Goal: Task Accomplishment & Management: Complete application form

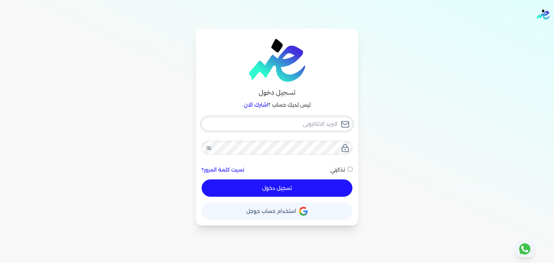
type input "[PERSON_NAME][EMAIL_ADDRESS][DOMAIN_NAME]"
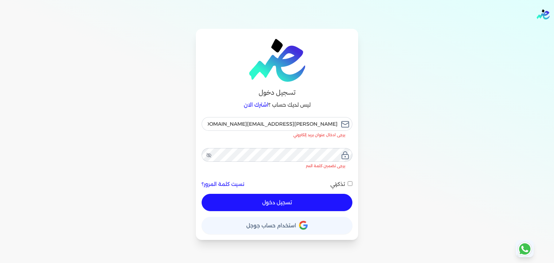
click at [265, 178] on div "hassan.ahmed@oasisclinics.com يرجى ادخال عنوان بريد إلكتروني يرجى تضمين كلمة ال…" at bounding box center [277, 164] width 151 height 94
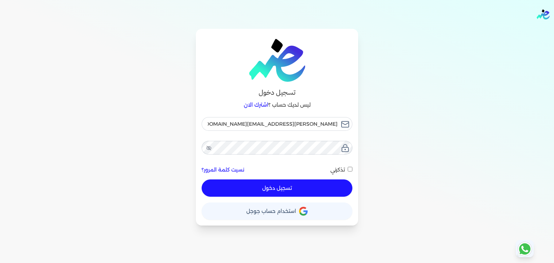
click at [266, 187] on button "تسجيل دخول" at bounding box center [277, 188] width 151 height 17
checkbox input "false"
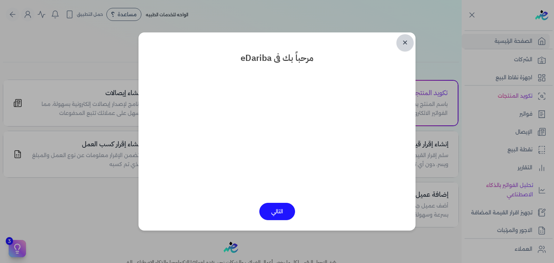
click at [404, 40] on link "✕" at bounding box center [404, 42] width 17 height 17
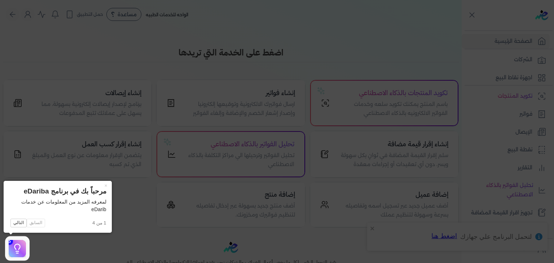
click at [308, 152] on icon at bounding box center [277, 131] width 554 height 263
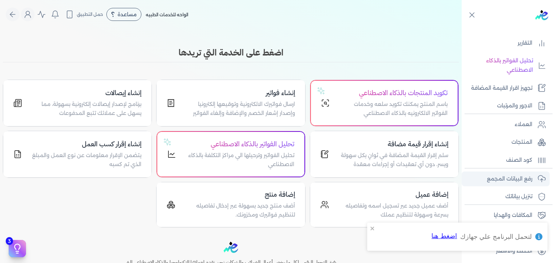
scroll to position [126, 0]
click at [505, 179] on p "رفع البيانات المجمع" at bounding box center [509, 178] width 45 height 9
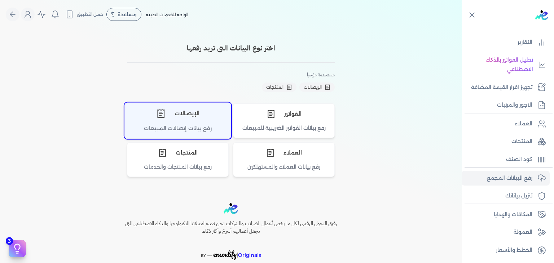
click at [198, 116] on div "الإيصالات" at bounding box center [178, 114] width 106 height 22
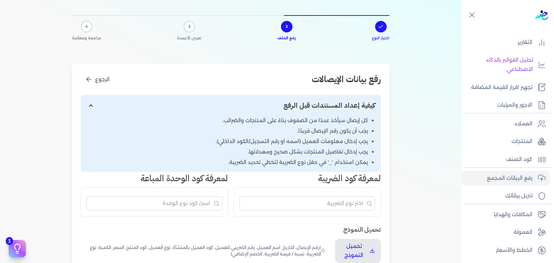
scroll to position [108, 0]
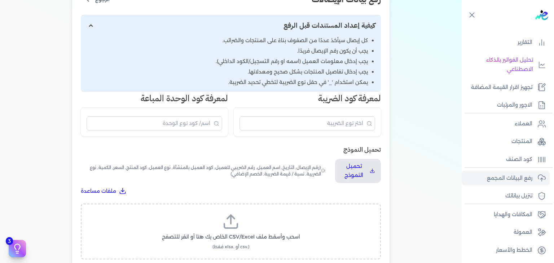
click at [231, 220] on icon at bounding box center [230, 221] width 17 height 17
click at [0, 0] on input "اسحب وأسقط ملف CSV/Excel الخاص بك هنا أو انقر للتصفح (.csv أو .xlsx فقط)" at bounding box center [0, 0] width 0 height 0
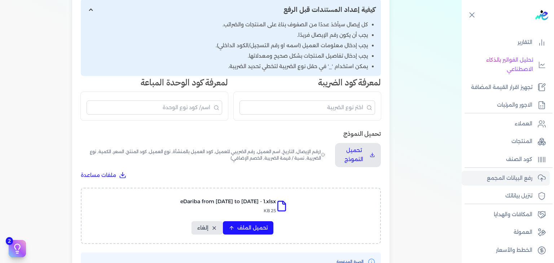
scroll to position [144, 0]
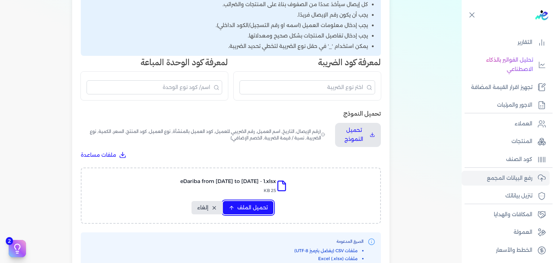
click at [268, 210] on span "تحميل الملف" at bounding box center [252, 208] width 30 height 8
select select "رقم الإيصال"
select select "أسم العميل"
select select "وصف البند"
select select "سيريال المنتج"
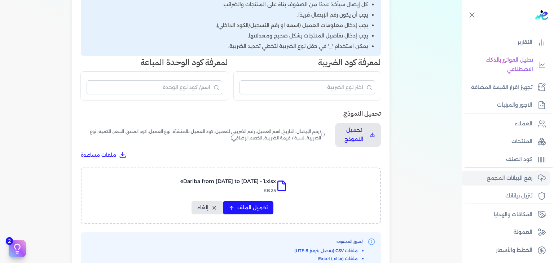
select select "السعر"
select select "الكمية"
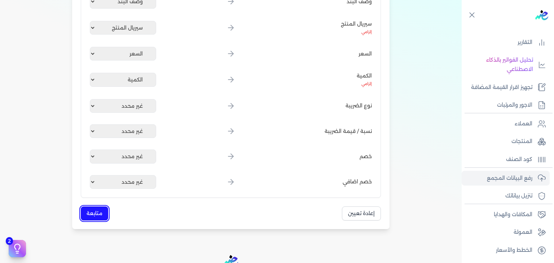
click at [96, 214] on button "متابعة" at bounding box center [94, 214] width 27 height 14
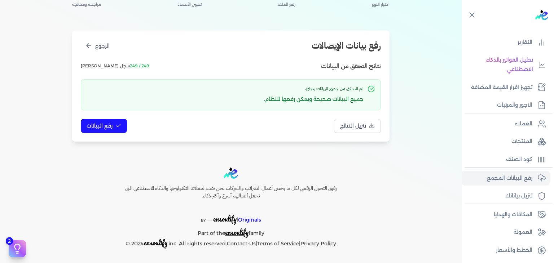
scroll to position [61, 0]
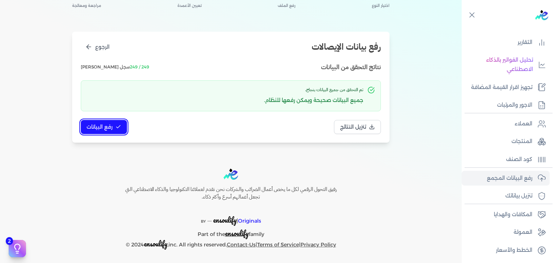
click at [107, 131] on button "رفع البيانات" at bounding box center [104, 127] width 46 height 14
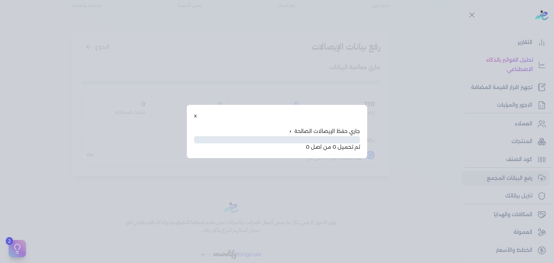
scroll to position [21, 0]
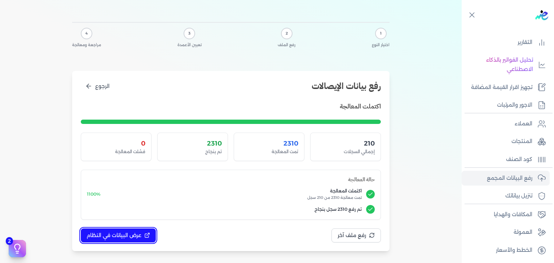
click at [122, 233] on span "عرض البيانات في النظام" at bounding box center [114, 236] width 55 height 8
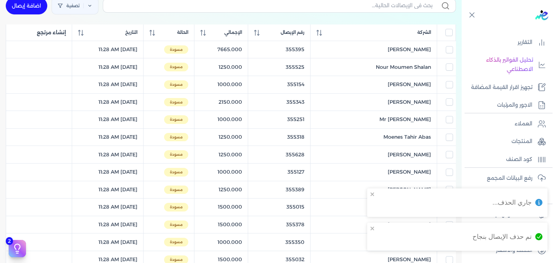
scroll to position [93, 0]
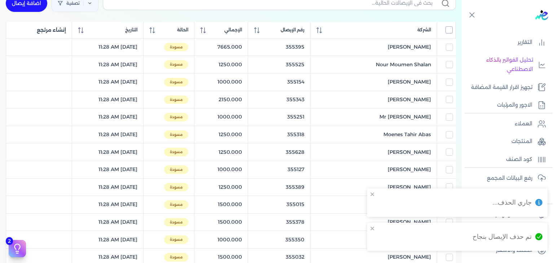
click at [448, 32] on input "All items unselected" at bounding box center [449, 29] width 7 height 7
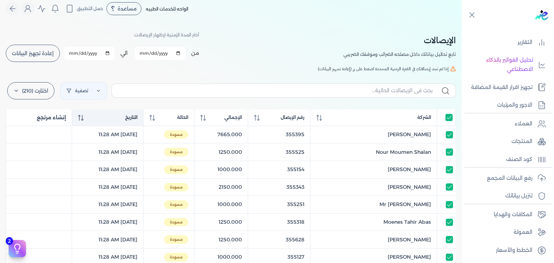
scroll to position [0, 0]
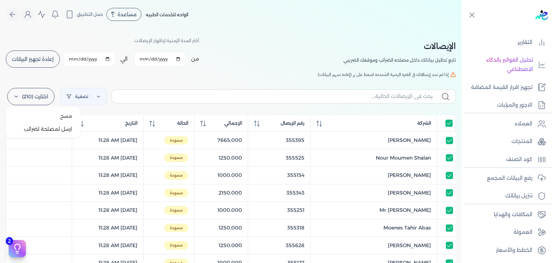
click at [39, 103] on label "اختارت (210)" at bounding box center [30, 96] width 47 height 17
click at [56, 134] on button "ارسل لمصلحة لضرائب" at bounding box center [43, 129] width 69 height 13
checkbox input "true"
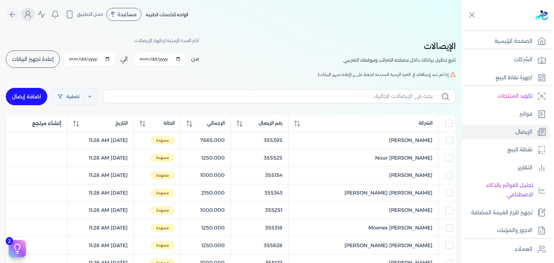
click at [32, 16] on icon "Global" at bounding box center [27, 14] width 9 height 9
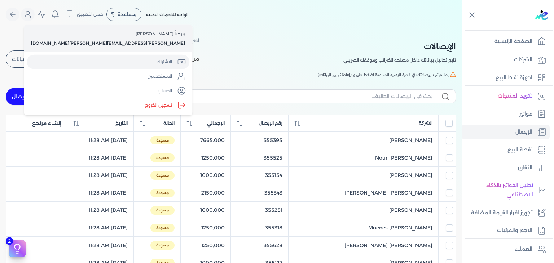
click at [75, 64] on link "الاشتراك" at bounding box center [108, 62] width 163 height 14
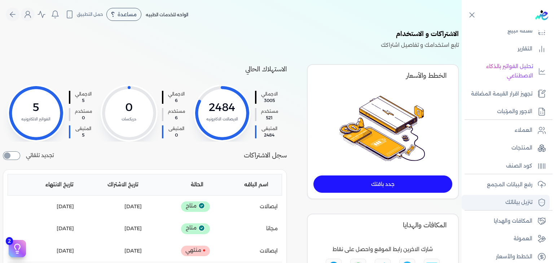
scroll to position [126, 0]
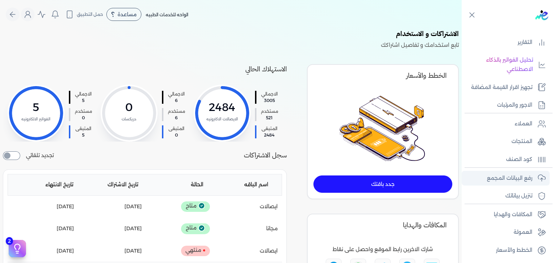
click at [502, 182] on link "رفع البيانات المجمع" at bounding box center [506, 178] width 88 height 15
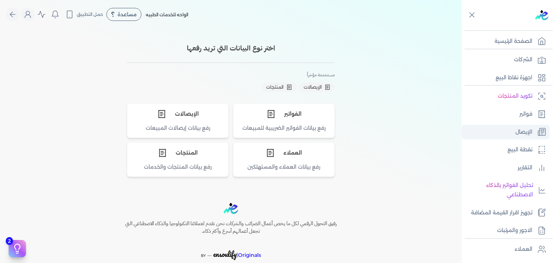
click at [509, 130] on link "الإيصال" at bounding box center [506, 132] width 88 height 15
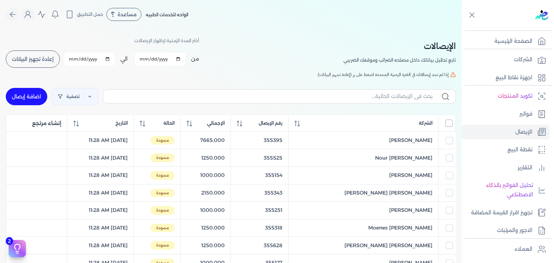
click at [446, 120] on input "All items unselected" at bounding box center [449, 123] width 7 height 7
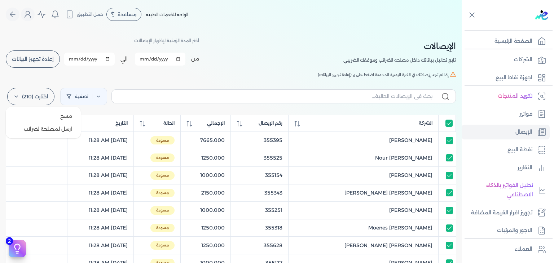
click at [27, 95] on label "اختارت (210)" at bounding box center [30, 96] width 47 height 17
click at [40, 126] on button "ارسل لمصلحة لضرائب" at bounding box center [43, 129] width 69 height 13
checkbox input "true"
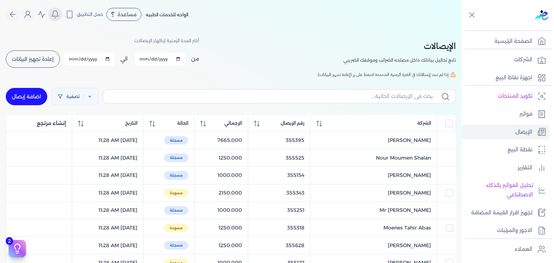
drag, startPoint x: 75, startPoint y: 16, endPoint x: 62, endPoint y: 18, distance: 13.2
click at [62, 19] on div "الواحه للخدمات الطبيه مساعدة خدمة العملاء دليل المستخدم حمل التطبيق الواحه للخد…" at bounding box center [97, 15] width 183 height 14
click at [32, 16] on icon "Global" at bounding box center [27, 14] width 9 height 9
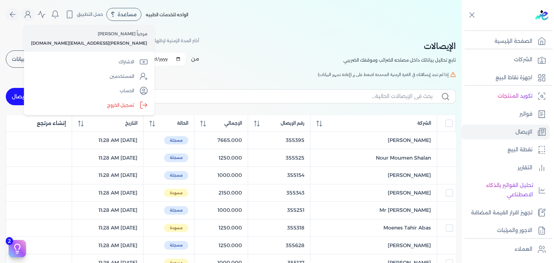
click at [64, 38] on p "[PERSON_NAME][EMAIL_ADDRESS][PERSON_NAME][DOMAIN_NAME]" at bounding box center [89, 42] width 116 height 9
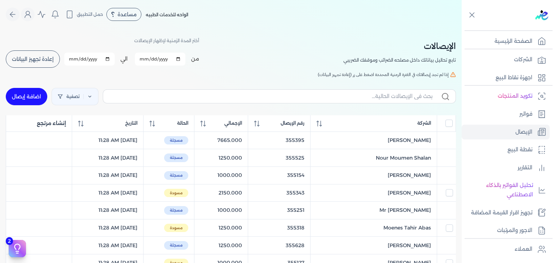
click at [27, 21] on button "Global" at bounding box center [28, 15] width 14 height 14
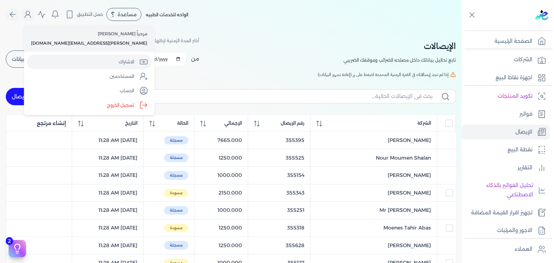
drag, startPoint x: 62, startPoint y: 60, endPoint x: 91, endPoint y: 67, distance: 29.7
click at [62, 60] on link "الاشتراك" at bounding box center [89, 62] width 125 height 14
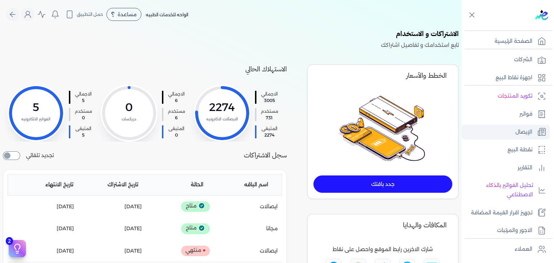
click at [505, 137] on link "الإيصال" at bounding box center [506, 132] width 88 height 15
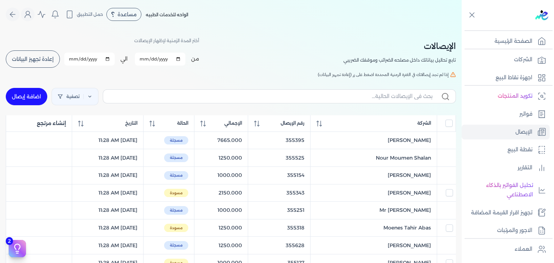
click at [17, 54] on button "إعادة تجهيز البيانات" at bounding box center [33, 59] width 54 height 17
checkbox input "false"
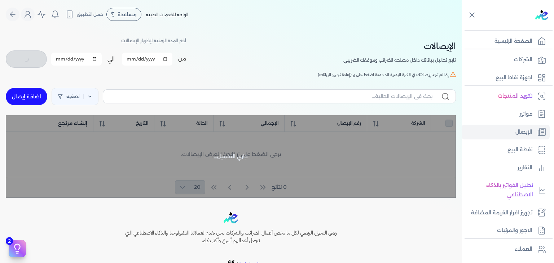
click at [440, 3] on nav "Toggle Navigation الاسعار العمولات مساعدة خدمة العملاء دليل المستخدم تسجيل الدخ…" at bounding box center [231, 14] width 462 height 29
click at [507, 104] on ul "تكويد المنتجات فواتير الإيصال نقطة البيع التقارير تحليل الفواتير بالذكاء الاصطن…" at bounding box center [506, 163] width 88 height 149
click at [507, 110] on link "فواتير" at bounding box center [506, 114] width 88 height 15
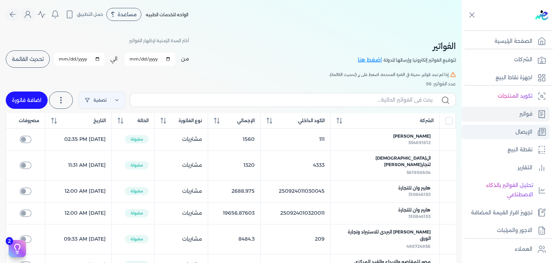
click at [497, 135] on link "الإيصال" at bounding box center [506, 132] width 88 height 15
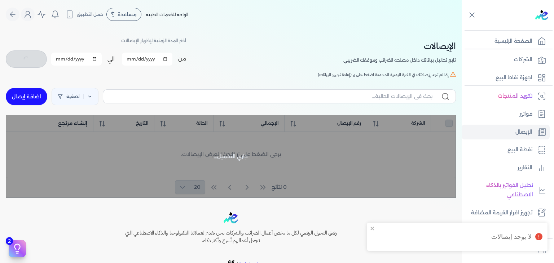
click at [377, 226] on div "لا يوجد إيصالات" at bounding box center [460, 237] width 170 height 22
checkbox input "false"
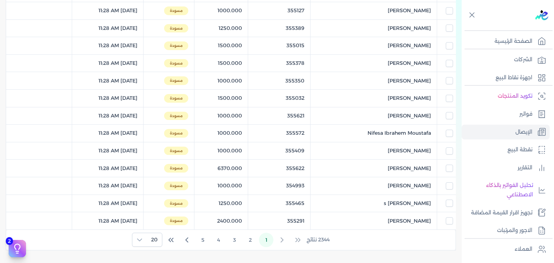
scroll to position [72, 0]
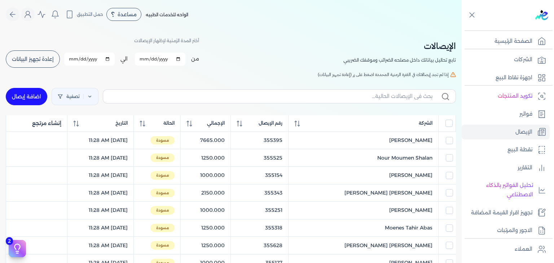
click at [42, 54] on button "إعادة تجهيز البيانات" at bounding box center [33, 59] width 54 height 17
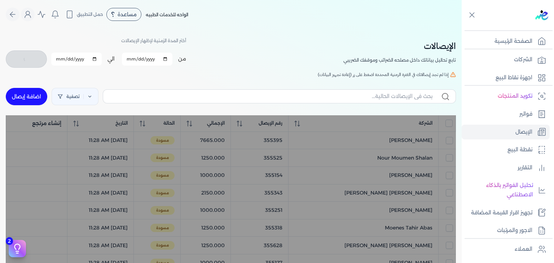
checkbox input "false"
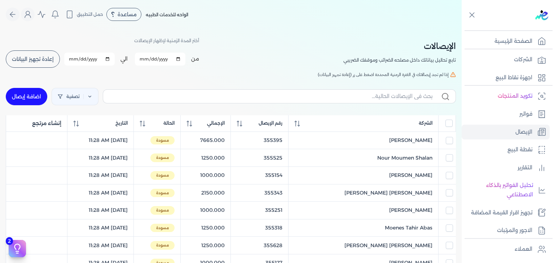
click at [31, 65] on button "إعادة تجهيز البيانات" at bounding box center [33, 59] width 54 height 17
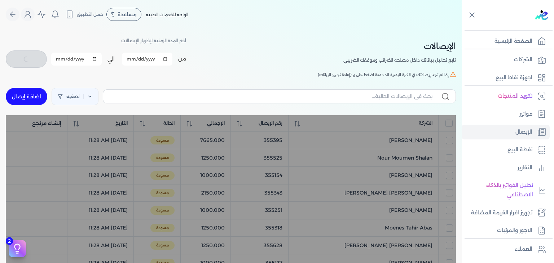
checkbox input "false"
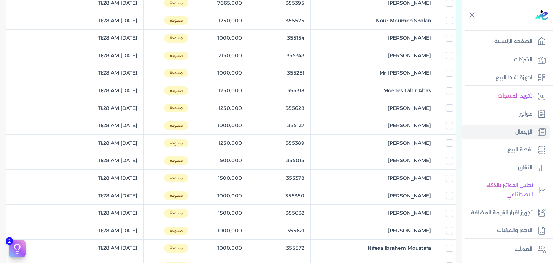
scroll to position [72, 0]
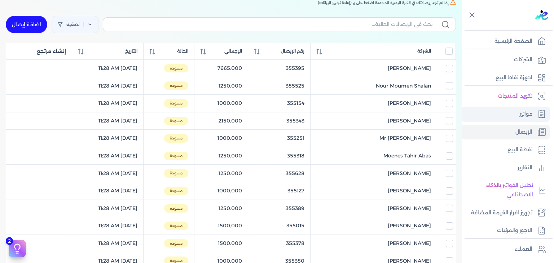
click at [514, 107] on link "فواتير" at bounding box center [506, 114] width 88 height 15
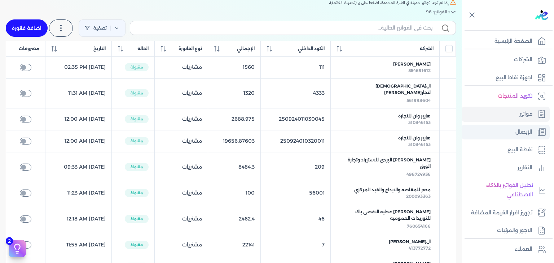
click at [499, 136] on link "الإيصال" at bounding box center [506, 132] width 88 height 15
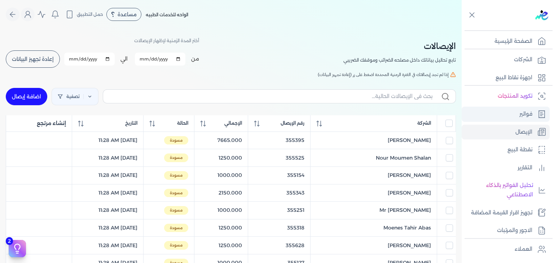
click at [508, 110] on link "فواتير" at bounding box center [506, 114] width 88 height 15
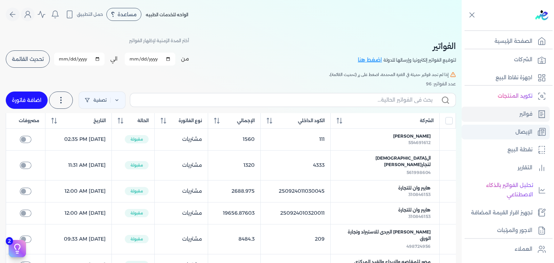
click at [501, 136] on link "الإيصال" at bounding box center [506, 132] width 88 height 15
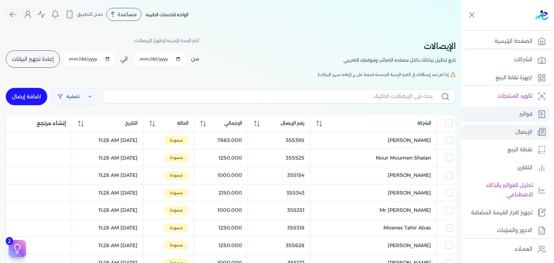
click at [510, 113] on link "فواتير" at bounding box center [506, 114] width 88 height 15
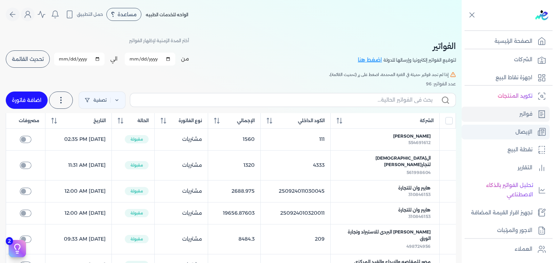
click at [507, 139] on link "الإيصال" at bounding box center [506, 132] width 88 height 15
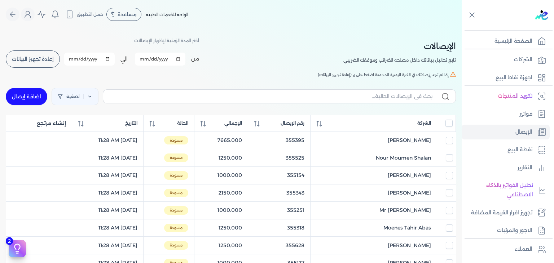
click at [43, 60] on span "إعادة تجهيز البيانات" at bounding box center [33, 59] width 42 height 5
checkbox input "false"
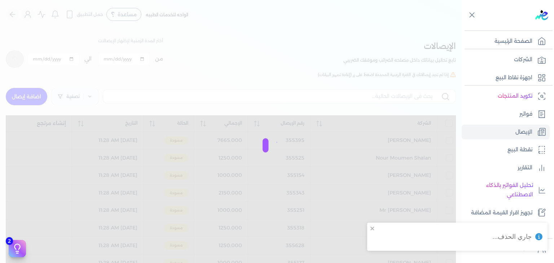
checkbox input "false"
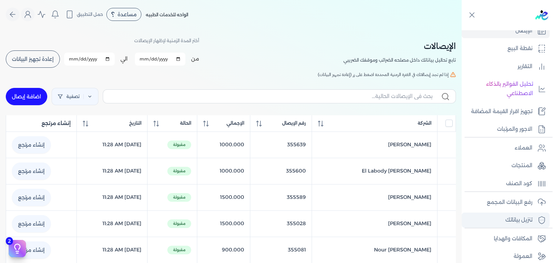
scroll to position [108, 0]
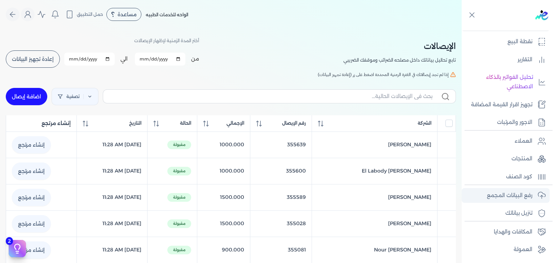
click at [497, 191] on p "رفع البيانات المجمع" at bounding box center [509, 195] width 45 height 9
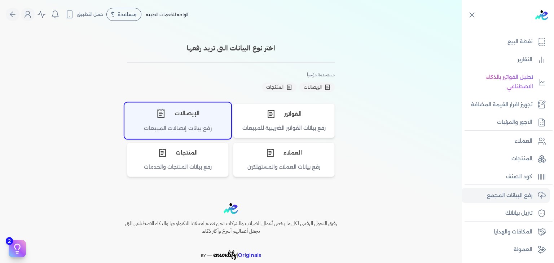
click at [201, 117] on div "الإيصالات" at bounding box center [178, 114] width 106 height 22
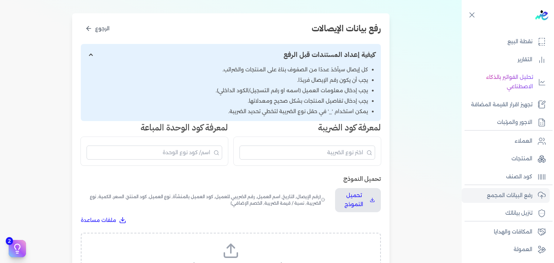
scroll to position [144, 0]
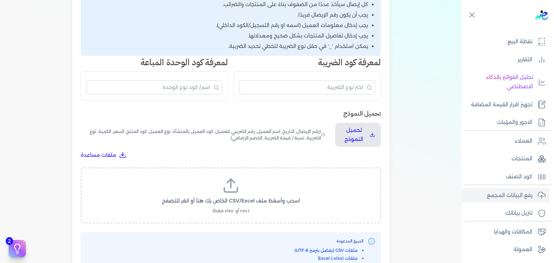
click at [230, 193] on icon at bounding box center [230, 185] width 17 height 17
click at [0, 0] on input "اسحب وأسقط ملف CSV/Excel الخاص بك هنا أو انقر للتصفح (.csv أو .xlsx فقط)" at bounding box center [0, 0] width 0 height 0
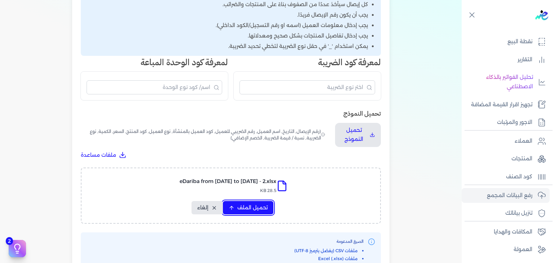
click at [265, 204] on span "تحميل الملف" at bounding box center [252, 208] width 30 height 8
select select "رقم الإيصال"
select select "أسم العميل"
select select "وصف البند"
select select "سيريال المنتج"
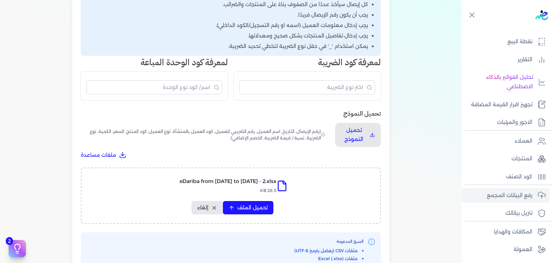
select select "السعر"
select select "الكمية"
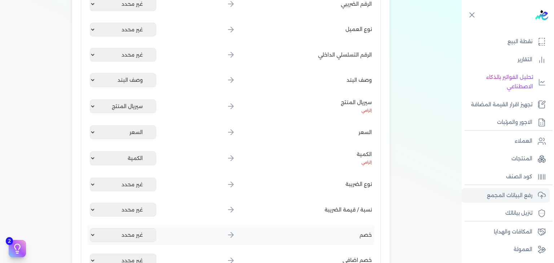
scroll to position [289, 0]
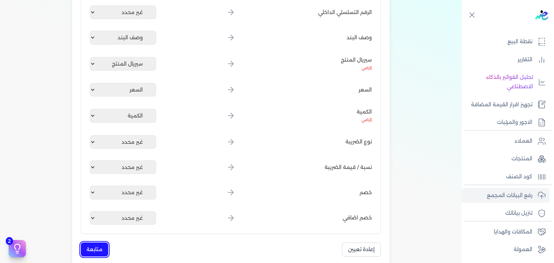
click at [90, 249] on button "متابعة" at bounding box center [94, 250] width 27 height 14
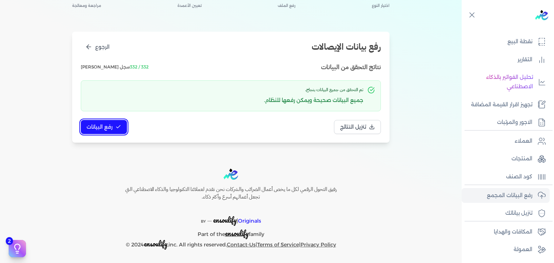
click at [114, 127] on button "رفع البيانات" at bounding box center [104, 127] width 46 height 14
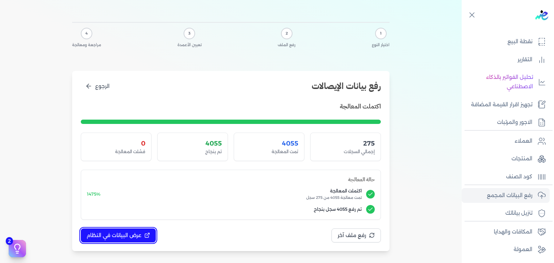
click at [130, 235] on span "عرض البيانات في النظام" at bounding box center [114, 236] width 55 height 8
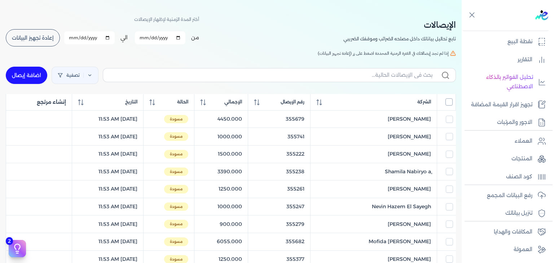
click at [448, 102] on input "All items unselected" at bounding box center [449, 101] width 7 height 7
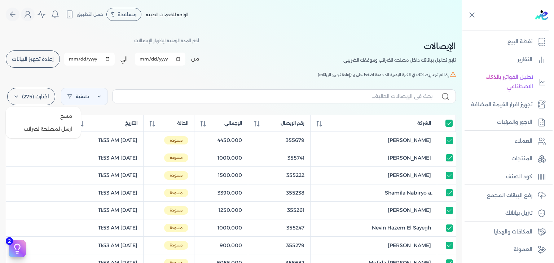
click at [46, 97] on label "اختارت (275)" at bounding box center [31, 96] width 48 height 17
click at [53, 130] on button "ارسل لمصلحة لضرائب" at bounding box center [43, 129] width 69 height 13
checkbox input "true"
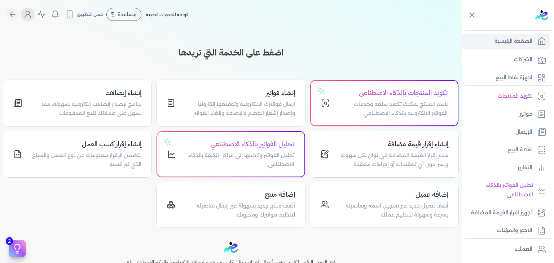
click at [27, 12] on icon "Global" at bounding box center [27, 14] width 9 height 9
click at [32, 13] on icon "Global" at bounding box center [27, 14] width 9 height 9
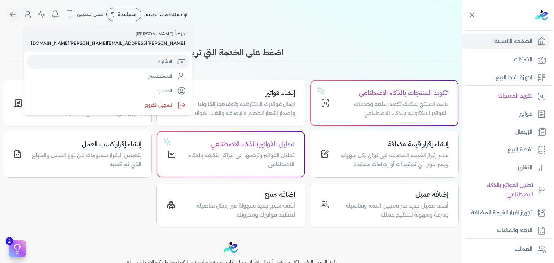
click at [43, 62] on link "الاشتراك" at bounding box center [108, 62] width 163 height 14
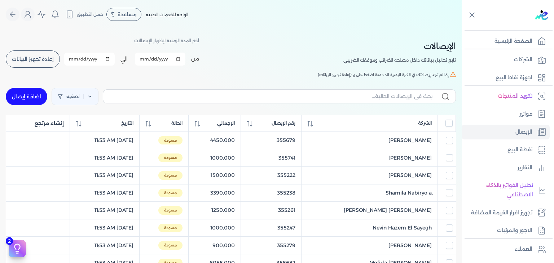
click at [445, 123] on div at bounding box center [447, 123] width 12 height 7
click at [449, 123] on input "All items unselected" at bounding box center [449, 123] width 7 height 7
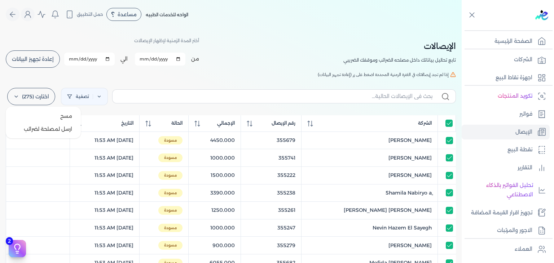
click at [12, 101] on label "اختارت (275)" at bounding box center [31, 96] width 48 height 17
click at [49, 130] on button "ارسل لمصلحة لضرائب" at bounding box center [43, 129] width 69 height 13
checkbox input "true"
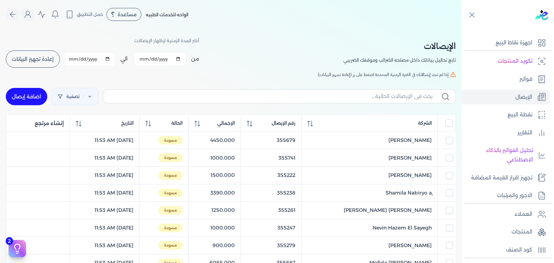
scroll to position [36, 0]
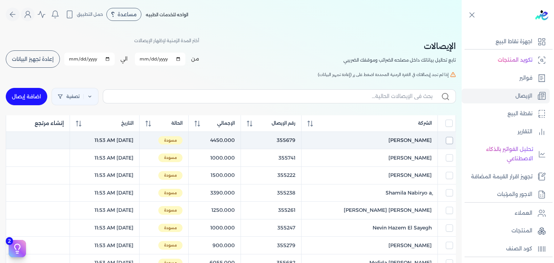
click at [449, 139] on input "checkbox" at bounding box center [449, 140] width 7 height 7
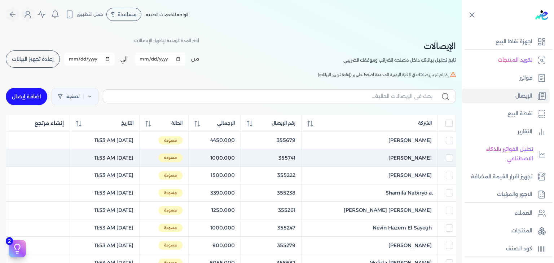
checkbox input "true"
checkbox input "false"
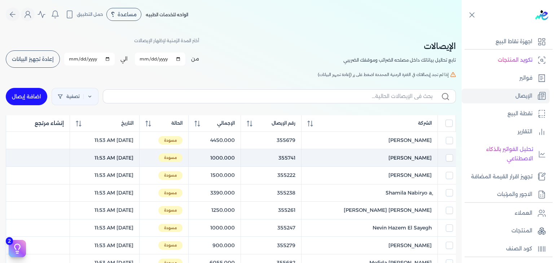
checkbox input "false"
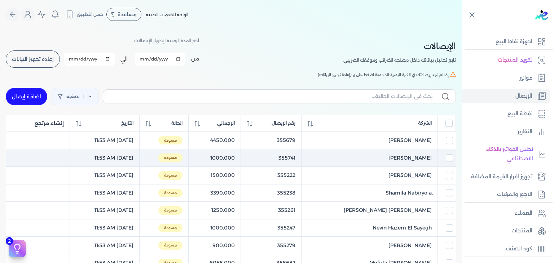
checkbox input "false"
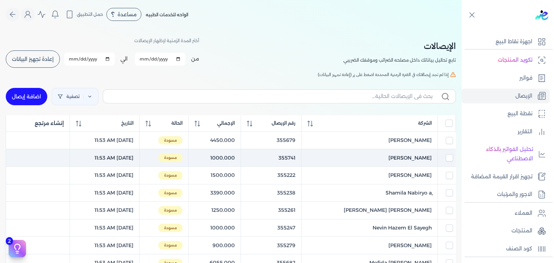
checkbox input "false"
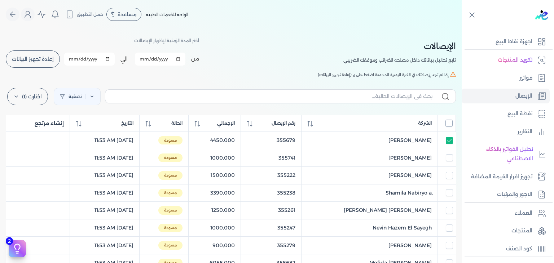
click at [448, 122] on input "All items unselected" at bounding box center [449, 123] width 7 height 7
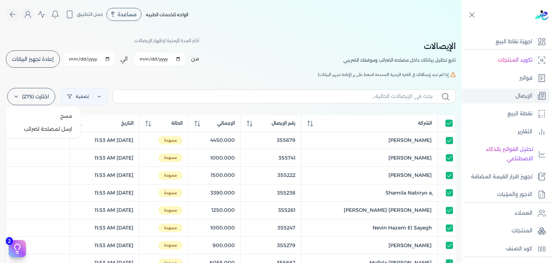
click at [53, 99] on label "اختارت (275)" at bounding box center [31, 96] width 48 height 17
click at [59, 129] on button "ارسل لمصلحة لضرائب" at bounding box center [43, 129] width 69 height 13
checkbox input "true"
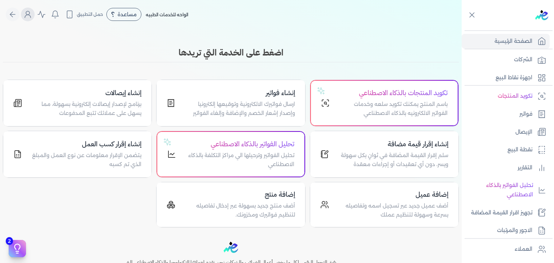
click at [29, 18] on icon "Global" at bounding box center [27, 14] width 9 height 9
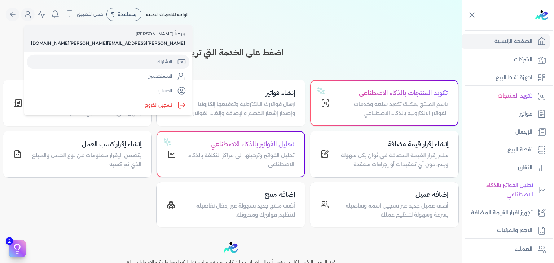
click at [75, 58] on link "الاشتراك" at bounding box center [108, 62] width 163 height 14
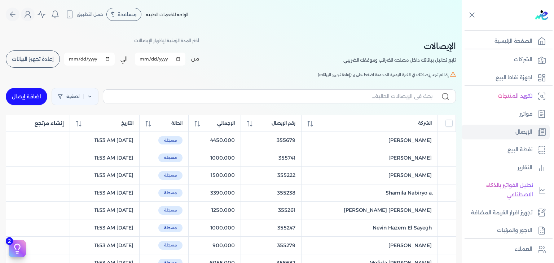
click at [39, 62] on button "إعادة تجهيز البيانات" at bounding box center [33, 59] width 54 height 17
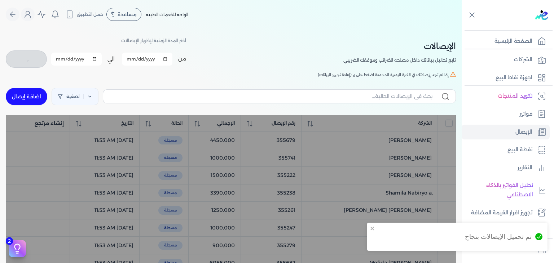
checkbox input "false"
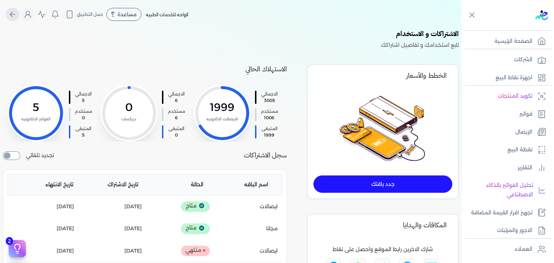
click at [17, 15] on icon "Global" at bounding box center [12, 14] width 9 height 9
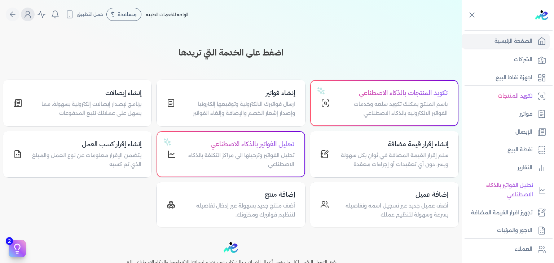
click at [31, 16] on icon "Global" at bounding box center [27, 14] width 9 height 9
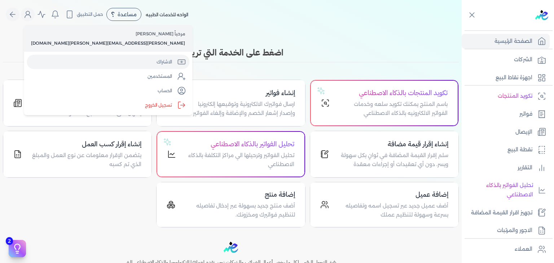
click at [62, 63] on link "الاشتراك" at bounding box center [108, 62] width 163 height 14
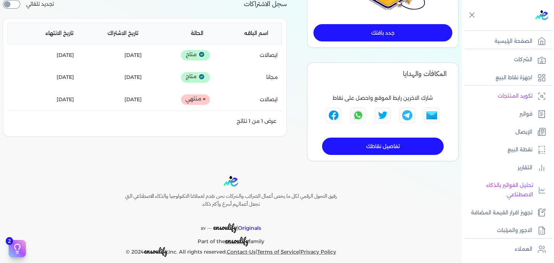
scroll to position [158, 0]
